Goal: Task Accomplishment & Management: Manage account settings

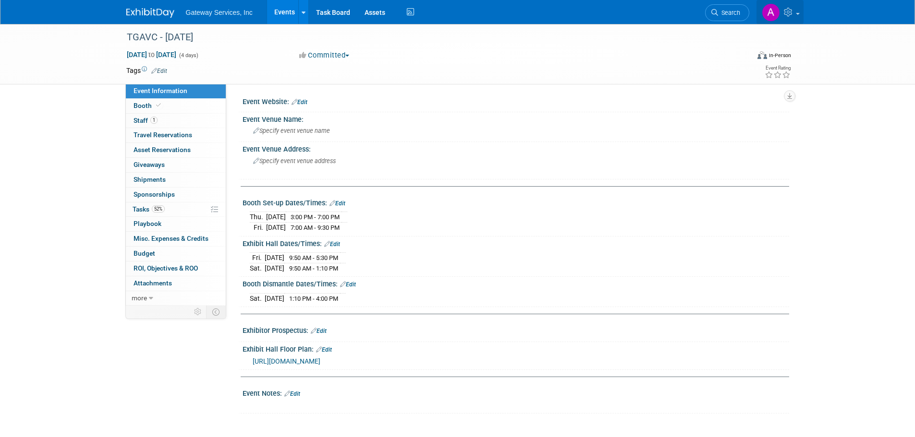
click at [791, 19] on link at bounding box center [779, 12] width 47 height 24
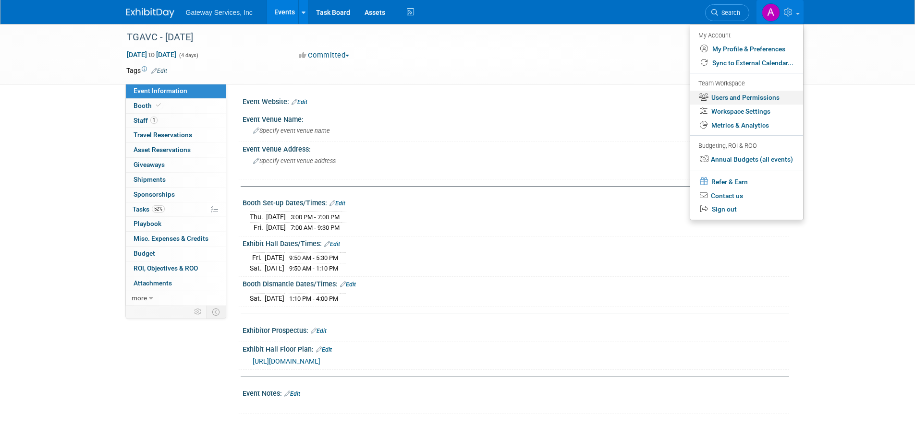
click at [755, 97] on link "Users and Permissions" at bounding box center [746, 98] width 113 height 14
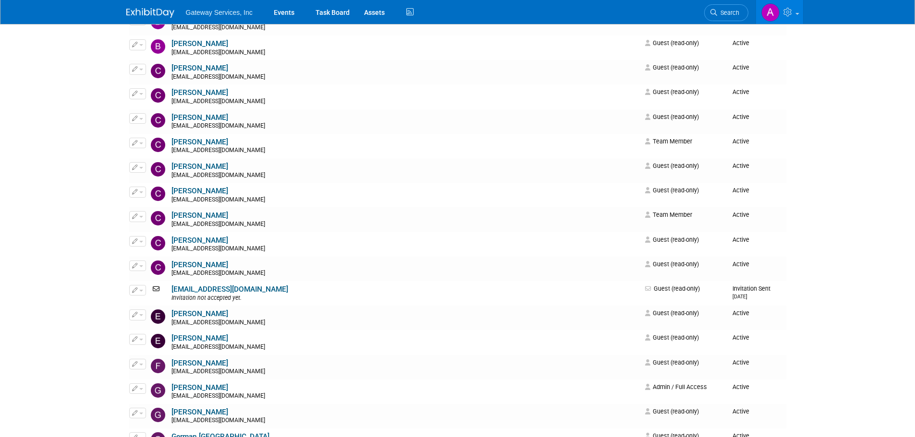
scroll to position [240, 0]
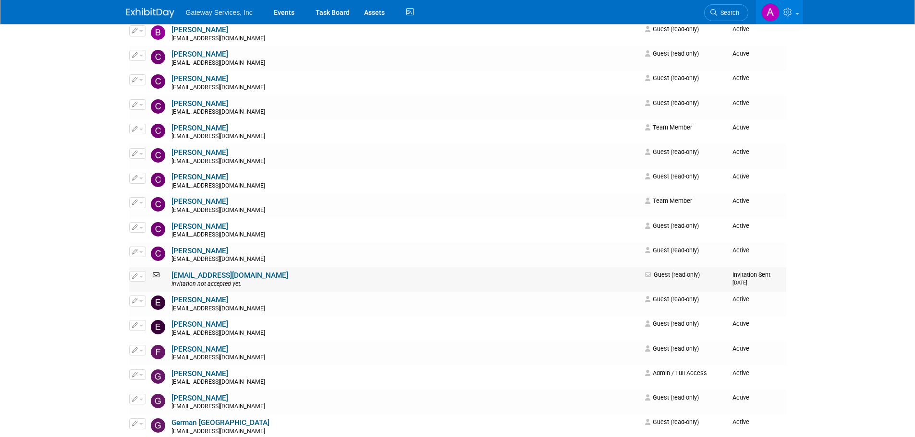
click at [140, 275] on button "button" at bounding box center [137, 276] width 17 height 11
click at [150, 292] on link "Edit" at bounding box center [168, 291] width 76 height 13
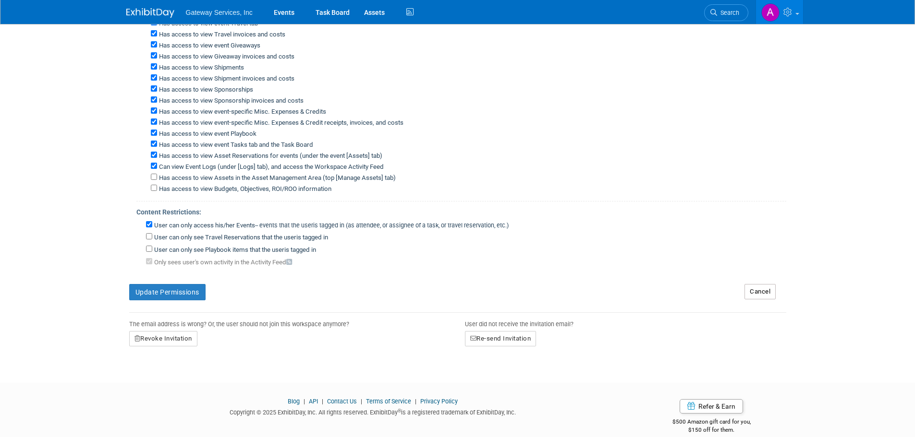
scroll to position [216, 0]
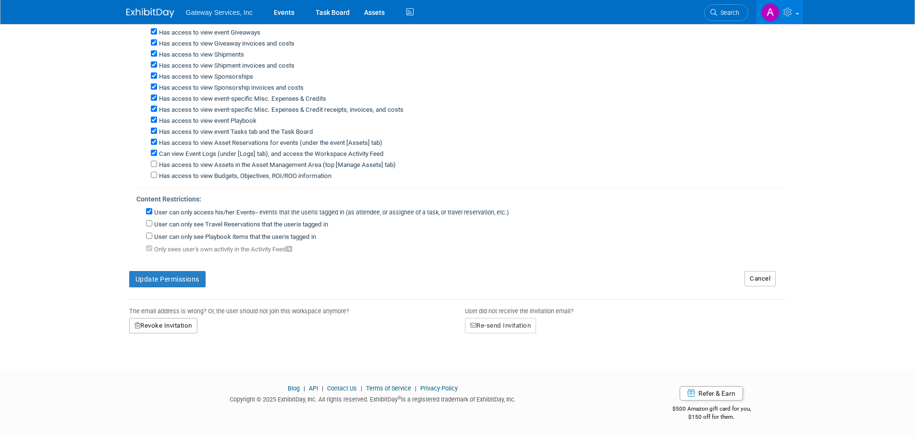
click at [180, 332] on button "Revoke Invitation" at bounding box center [163, 325] width 68 height 15
click at [152, 365] on link "Yes" at bounding box center [153, 367] width 28 height 15
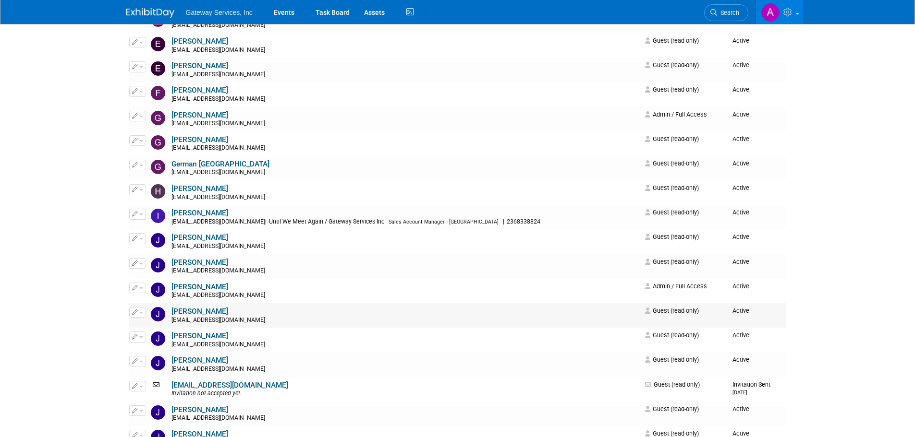
scroll to position [480, 0]
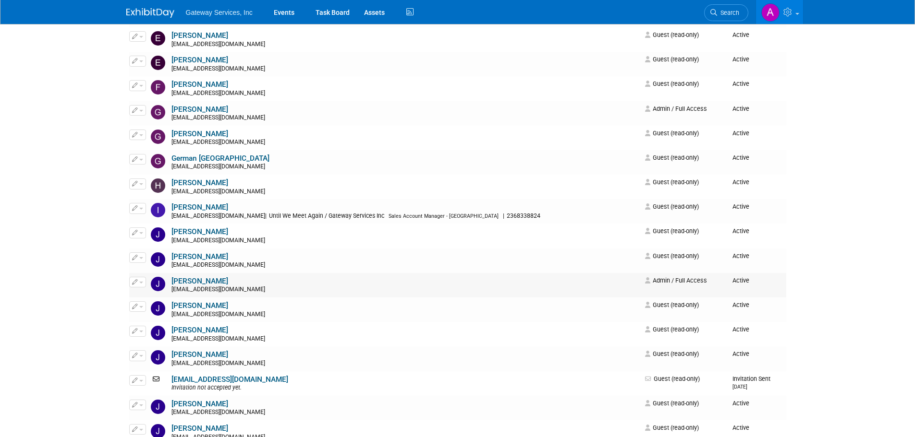
click at [143, 285] on button "button" at bounding box center [137, 282] width 17 height 11
click at [151, 297] on link "Edit" at bounding box center [168, 297] width 76 height 13
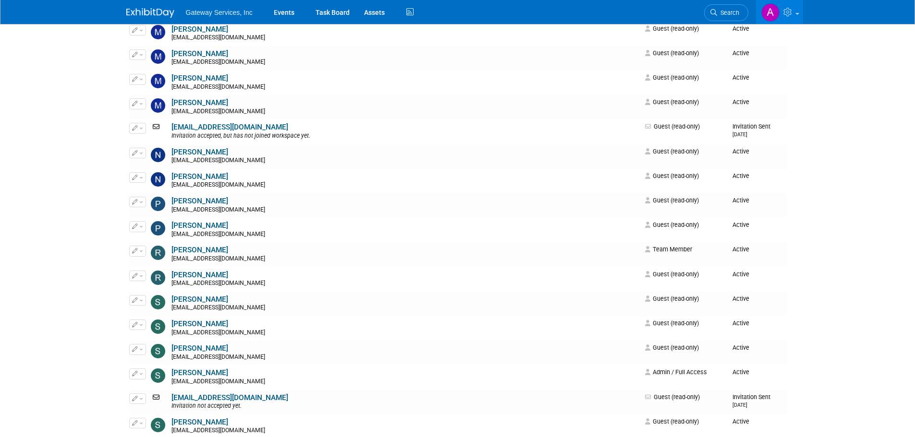
scroll to position [1393, 0]
